Goal: Submit feedback/report problem

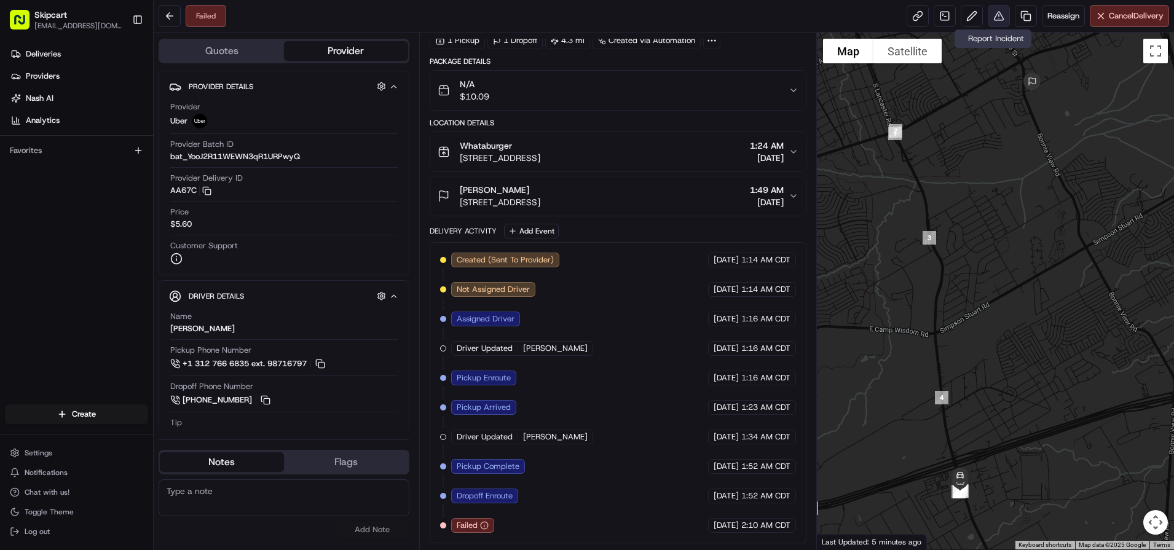
click at [994, 10] on button at bounding box center [998, 16] width 22 height 22
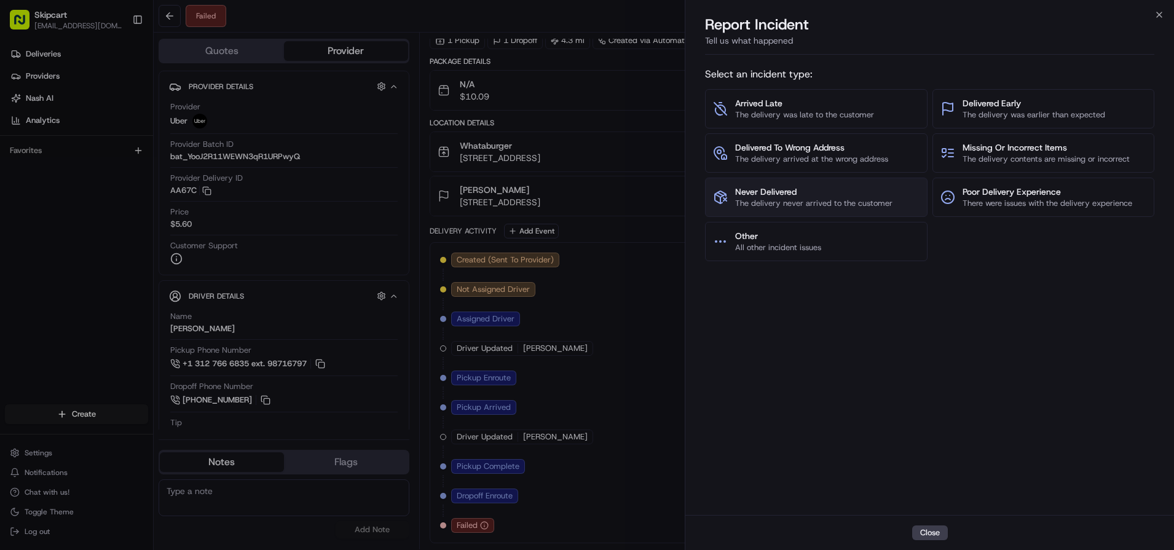
click at [820, 195] on span "Never Delivered" at bounding box center [813, 192] width 157 height 12
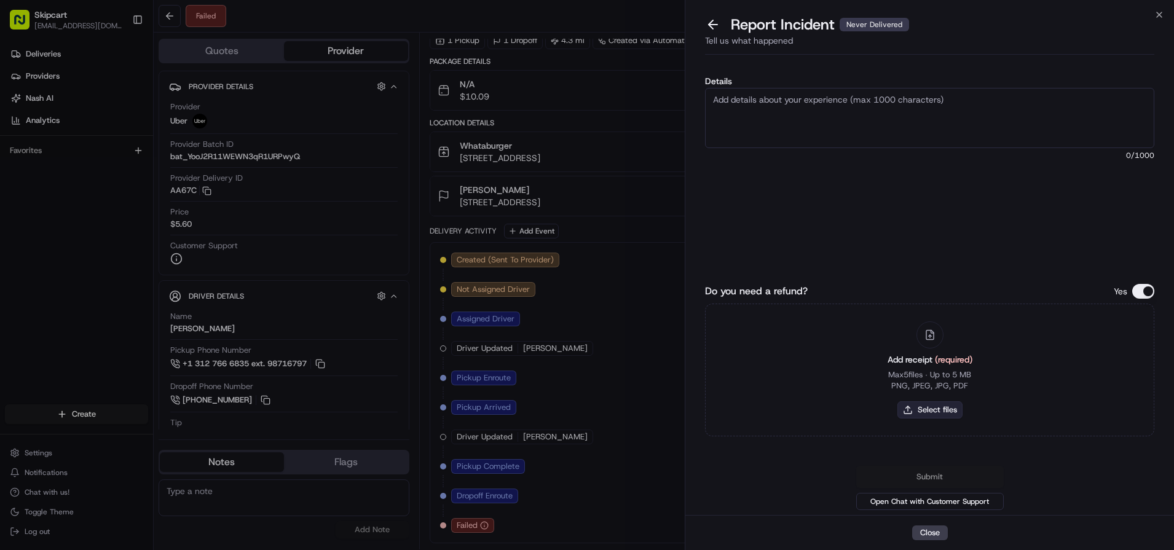
click at [923, 409] on button "Select files" at bounding box center [929, 409] width 65 height 17
type input "C:\fakepath\Nash_263.JPG"
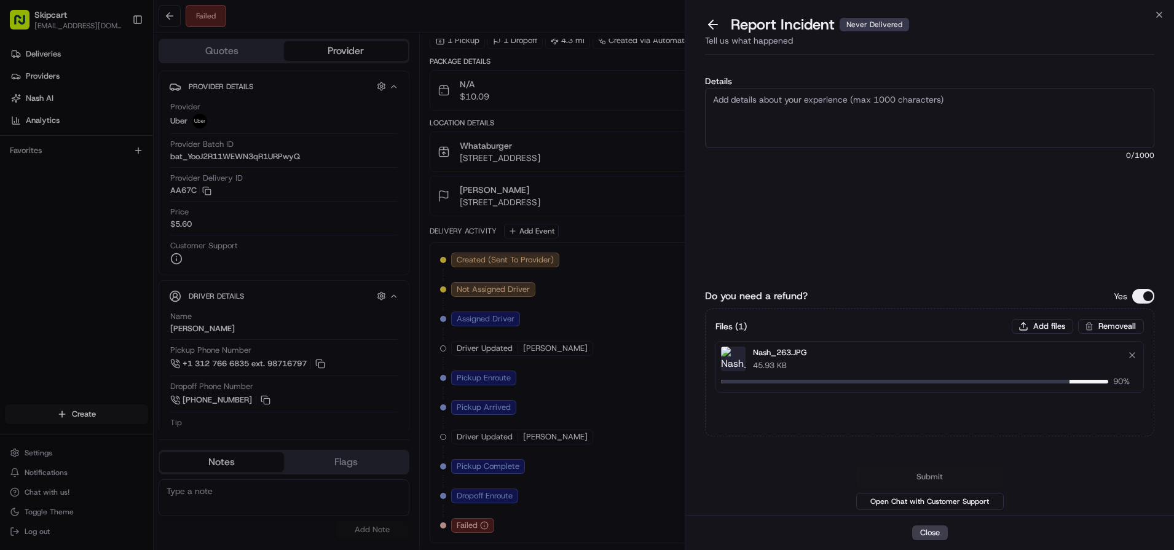
click at [901, 131] on textarea "Details" at bounding box center [929, 118] width 449 height 60
click at [755, 121] on textarea "Details" at bounding box center [929, 118] width 449 height 60
paste textarea "Customer reported non delivery, driver cancelled off after receiving items. Req…"
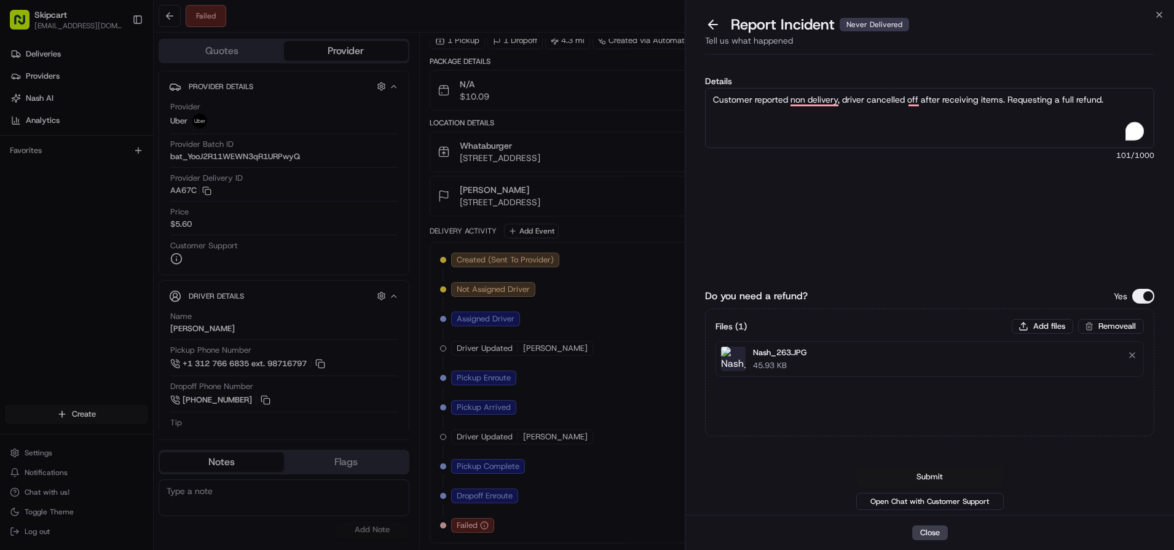
type textarea "Customer reported non delivery, driver cancelled off after receiving items. Req…"
click at [947, 477] on button "Submit" at bounding box center [929, 477] width 147 height 22
